Goal: Communication & Community: Answer question/provide support

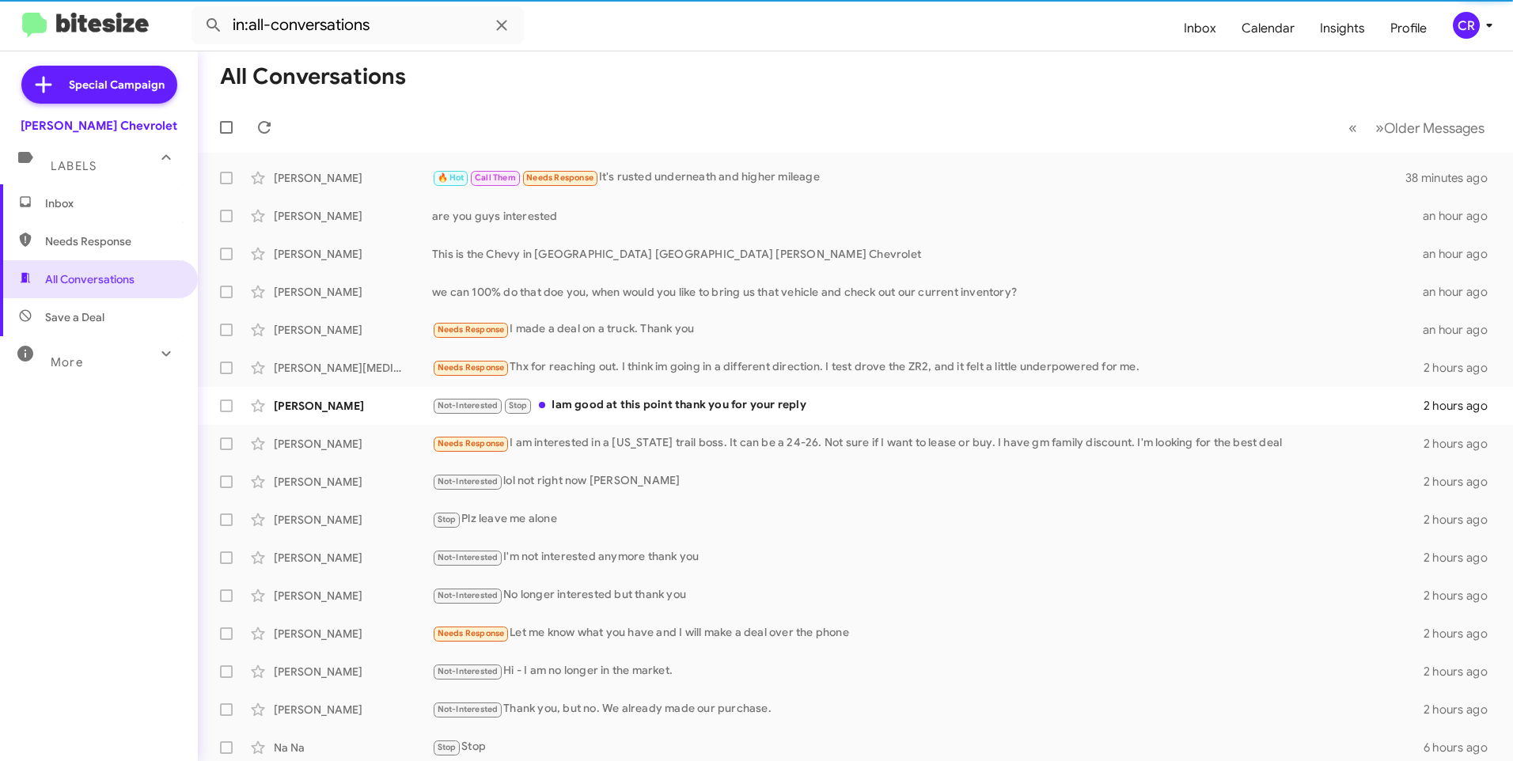
click at [93, 244] on span "Needs Response" at bounding box center [112, 241] width 134 height 16
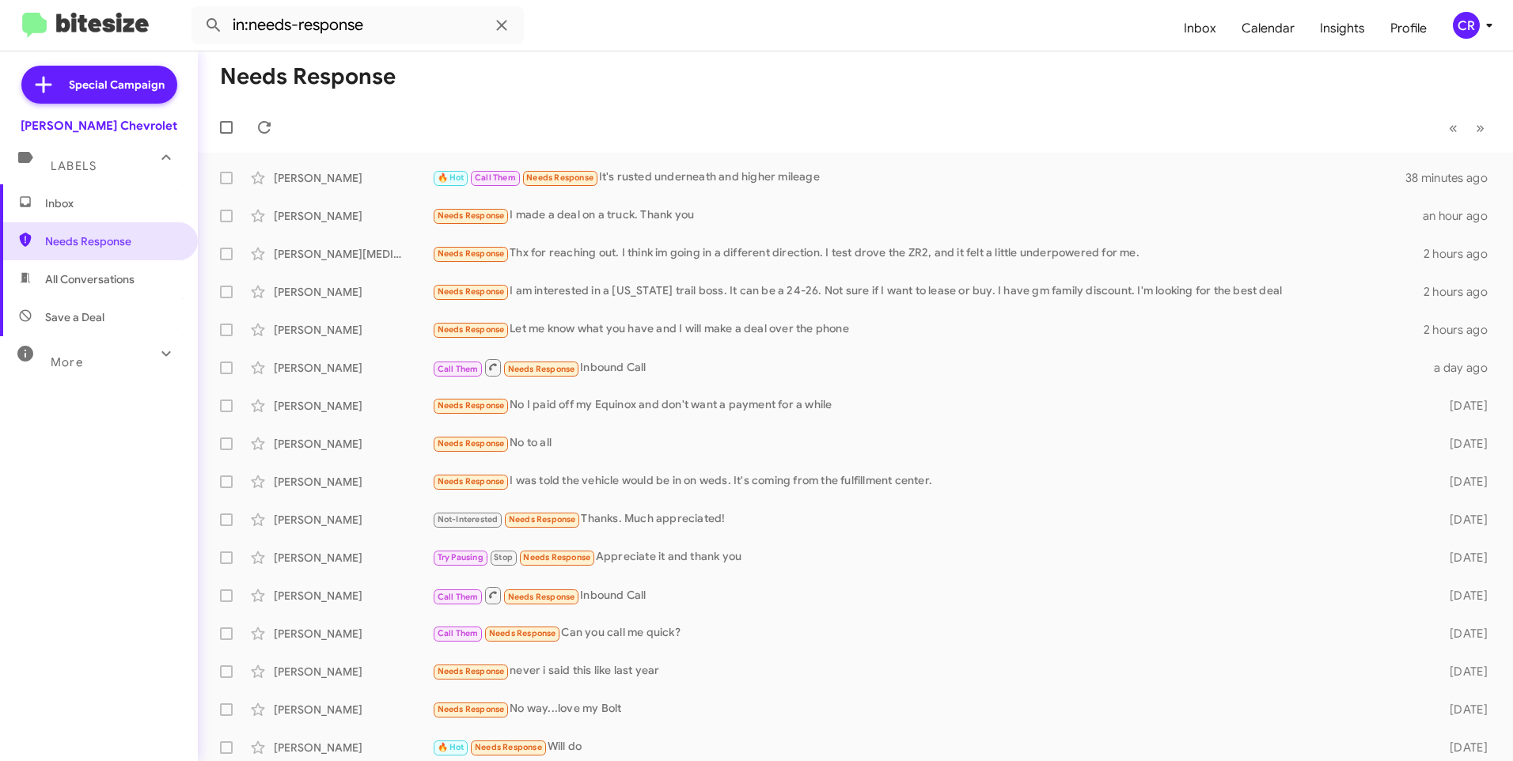
click at [84, 326] on span "Save a Deal" at bounding box center [99, 317] width 198 height 38
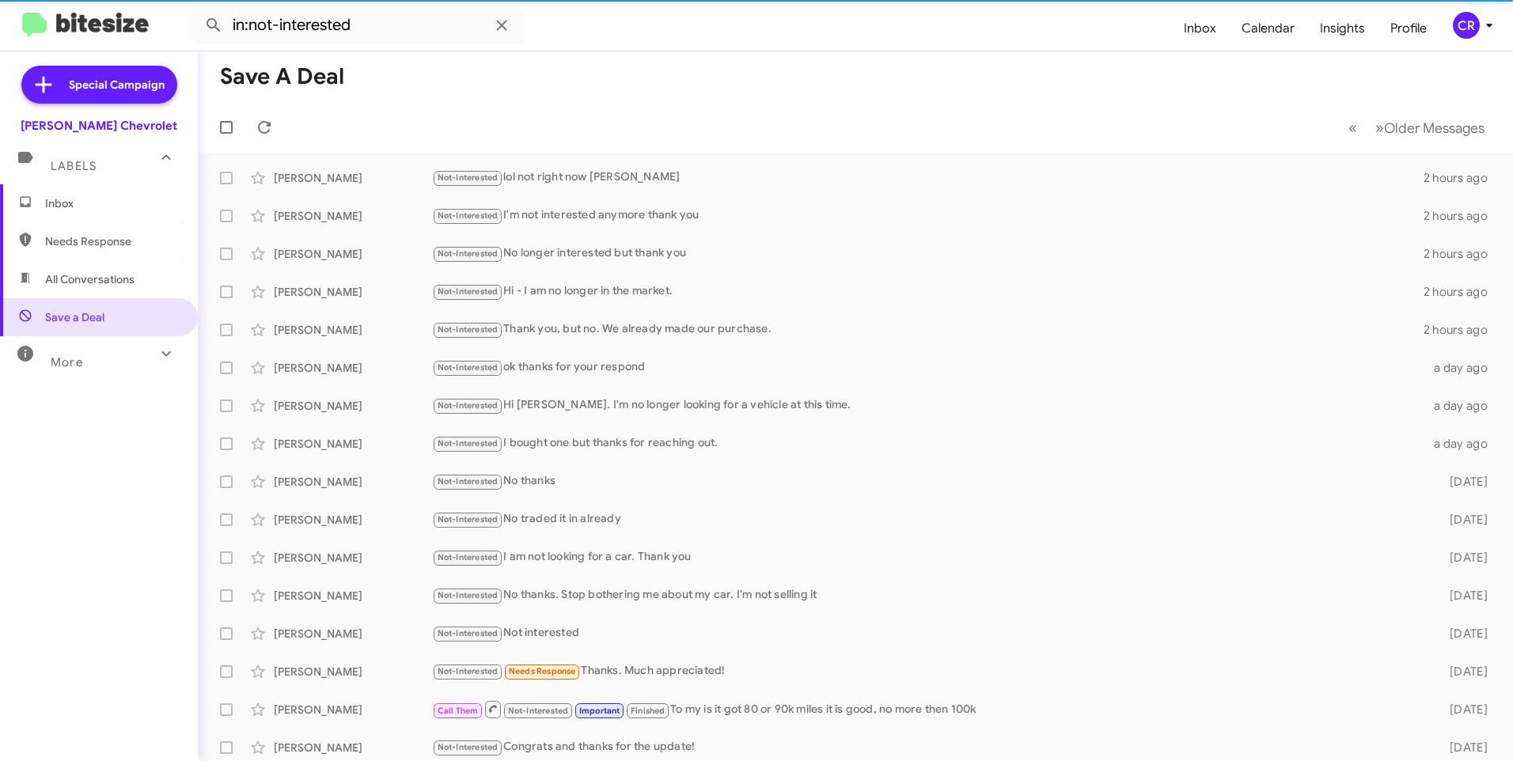
click at [85, 280] on span "All Conversations" at bounding box center [89, 279] width 89 height 16
type input "in:all-conversations"
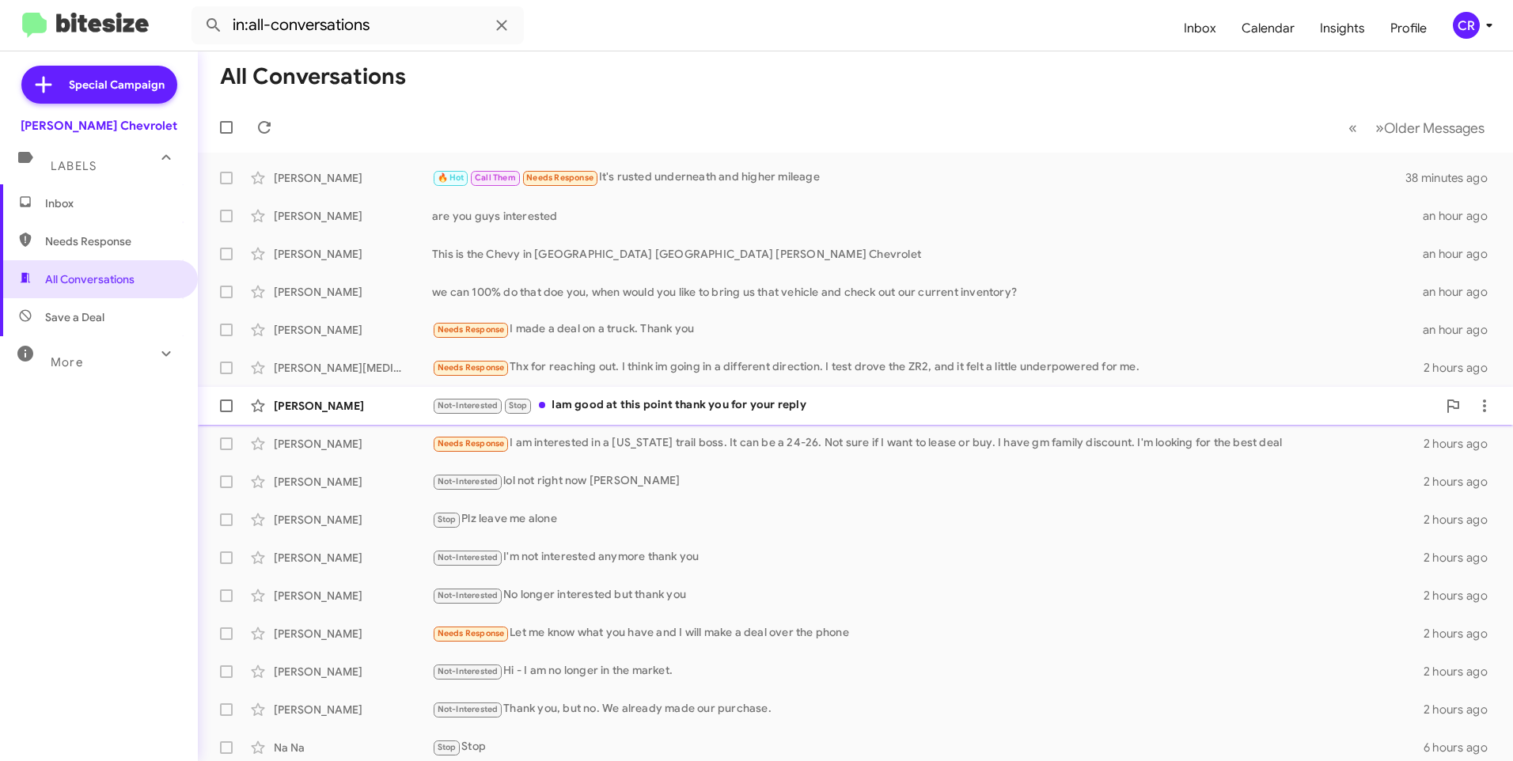
click at [664, 404] on div "Not-Interested Stop Iam good at this point thank you for your reply" at bounding box center [934, 405] width 1005 height 18
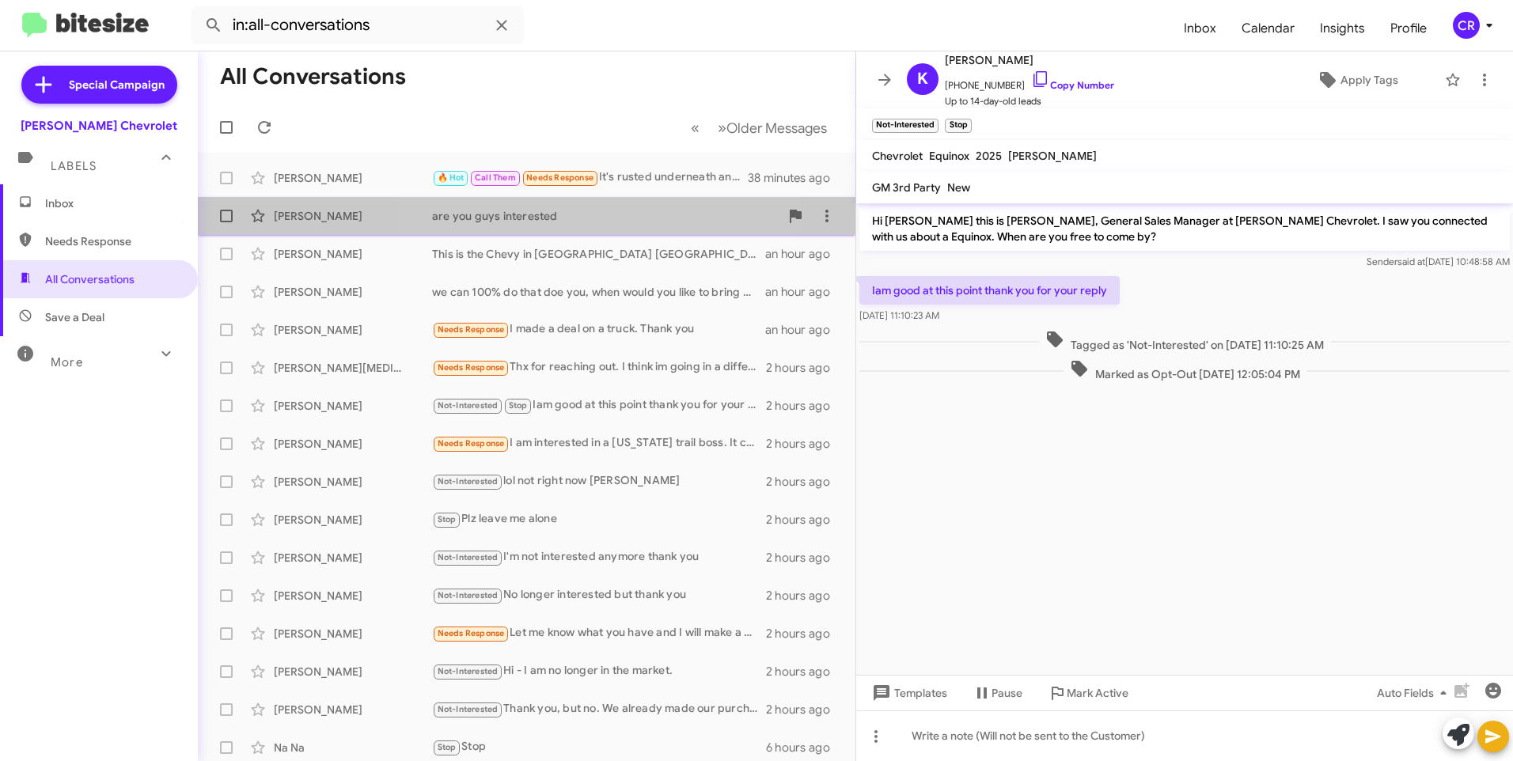
click at [551, 216] on div "are you guys interested" at bounding box center [605, 216] width 347 height 16
